Goal: Find specific page/section

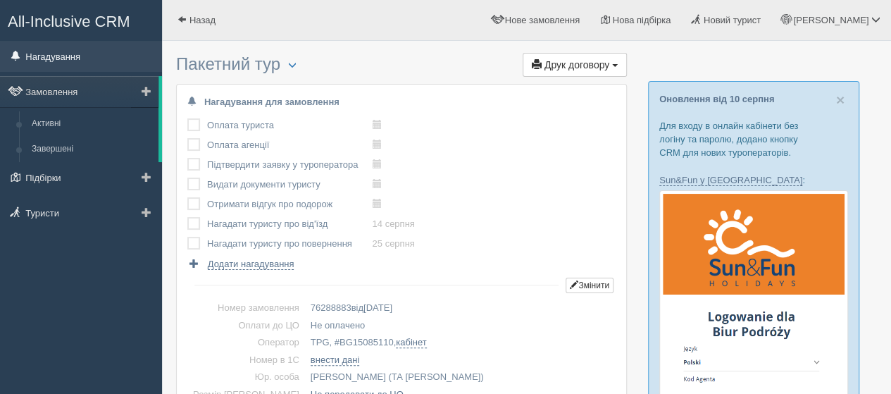
click at [66, 53] on link "Нагадування" at bounding box center [81, 56] width 162 height 31
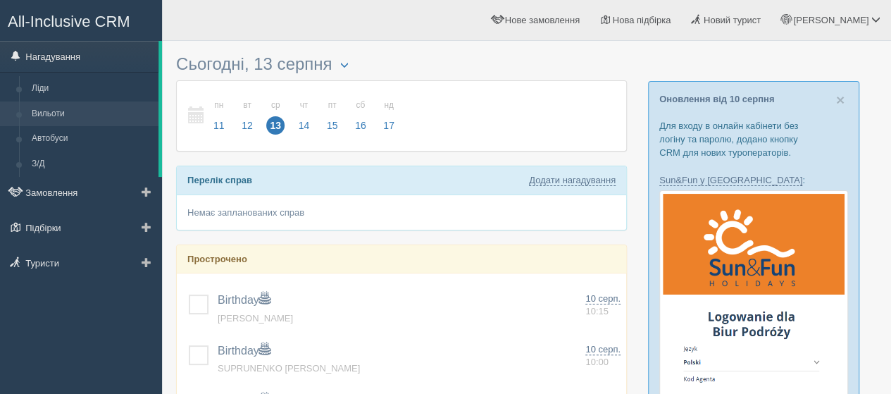
click at [51, 111] on link "Вильоти" at bounding box center [91, 113] width 133 height 25
